Goal: Transaction & Acquisition: Subscribe to service/newsletter

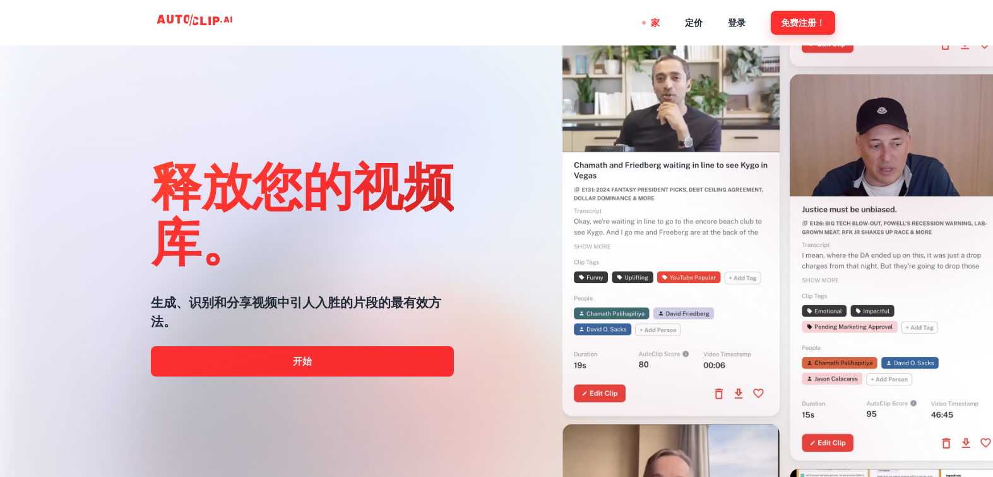
click at [820, 18] on font "免费注册！" at bounding box center [803, 23] width 44 height 10
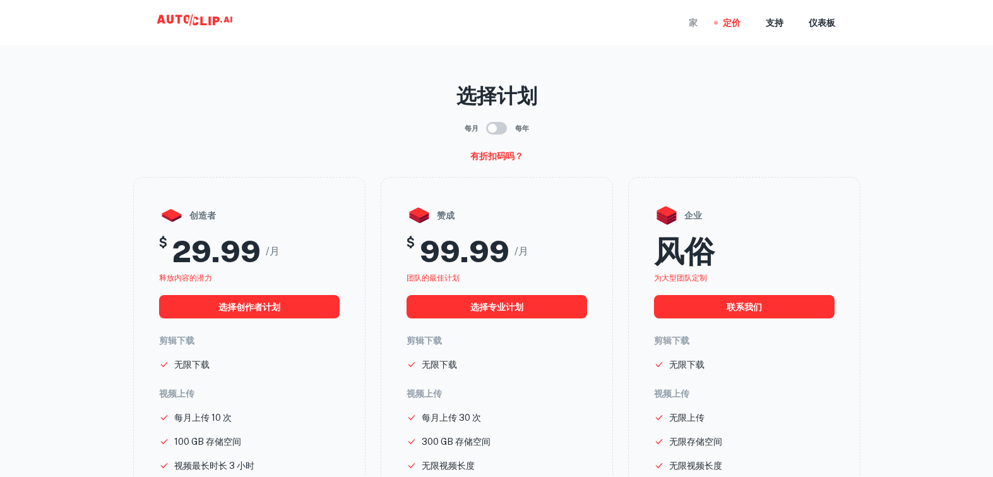
click at [697, 20] on font "家" at bounding box center [693, 23] width 9 height 10
